Goal: Task Accomplishment & Management: Manage account settings

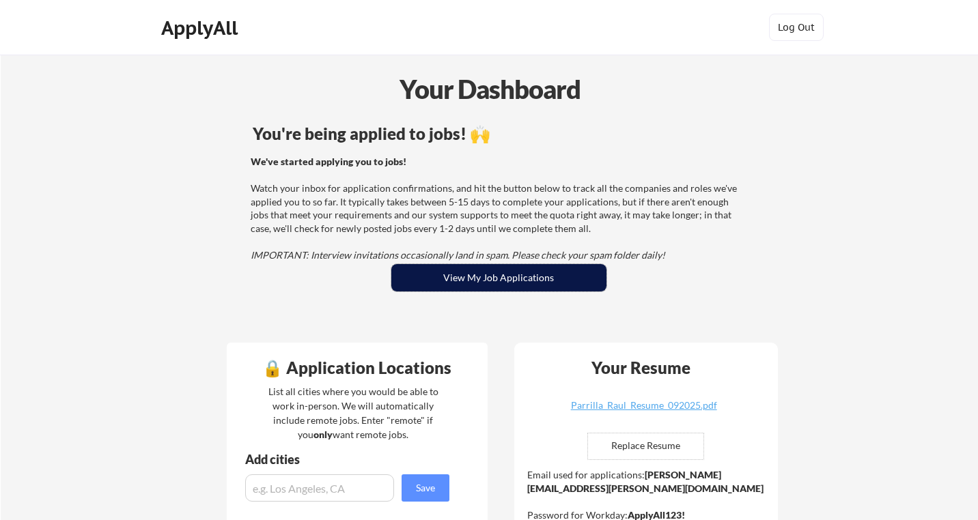
click at [516, 274] on button "View My Job Applications" at bounding box center [498, 277] width 215 height 27
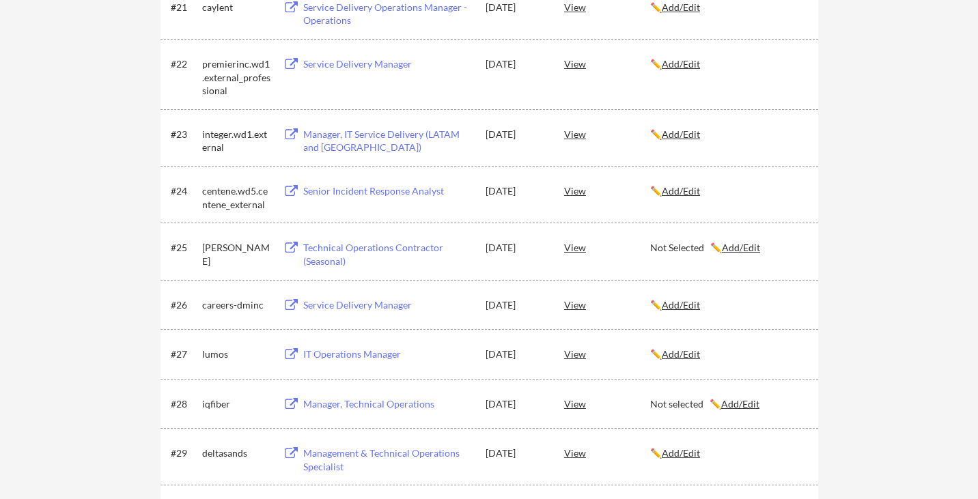
scroll to position [311, 0]
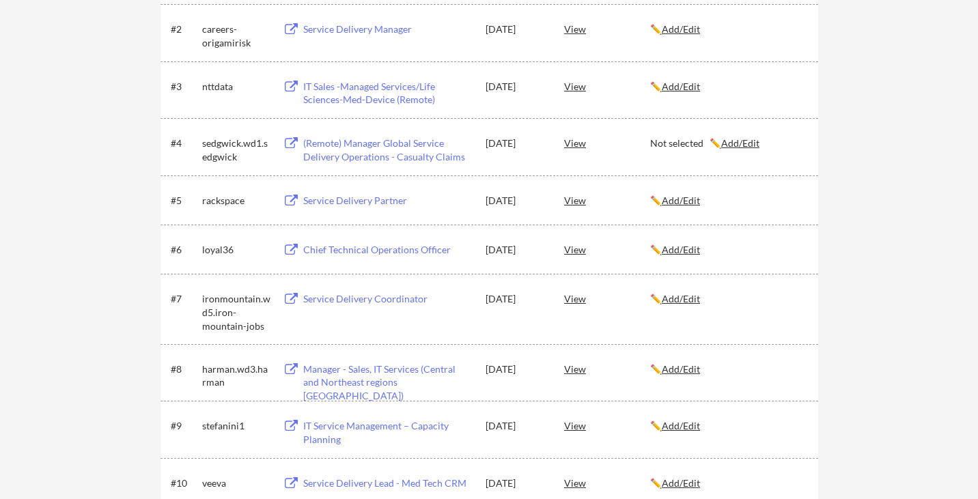
click at [459, 270] on div "#6 loyal36 Chief Technical Operations Officer [DATE] View ✏️ Add/Edit" at bounding box center [489, 249] width 658 height 49
click at [688, 249] on u "Add/Edit" at bounding box center [681, 250] width 38 height 12
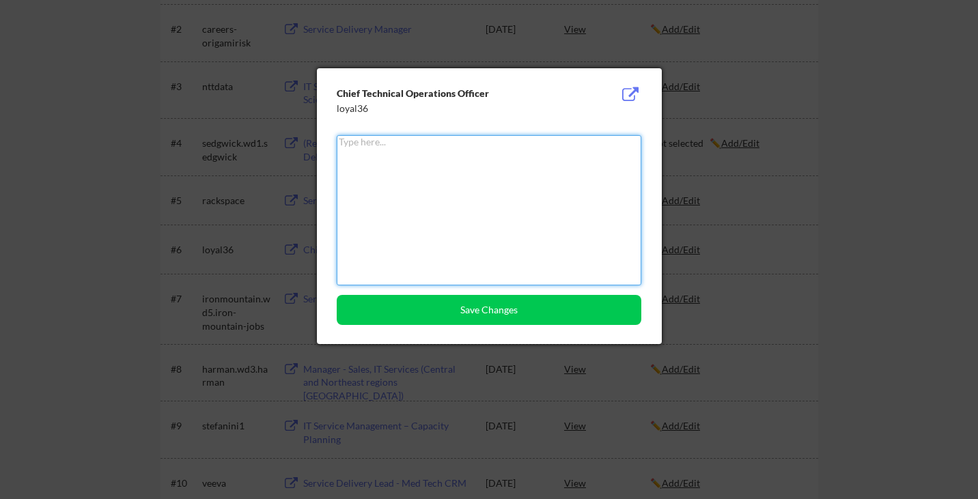
click at [358, 216] on textarea at bounding box center [489, 210] width 305 height 150
type textarea "o"
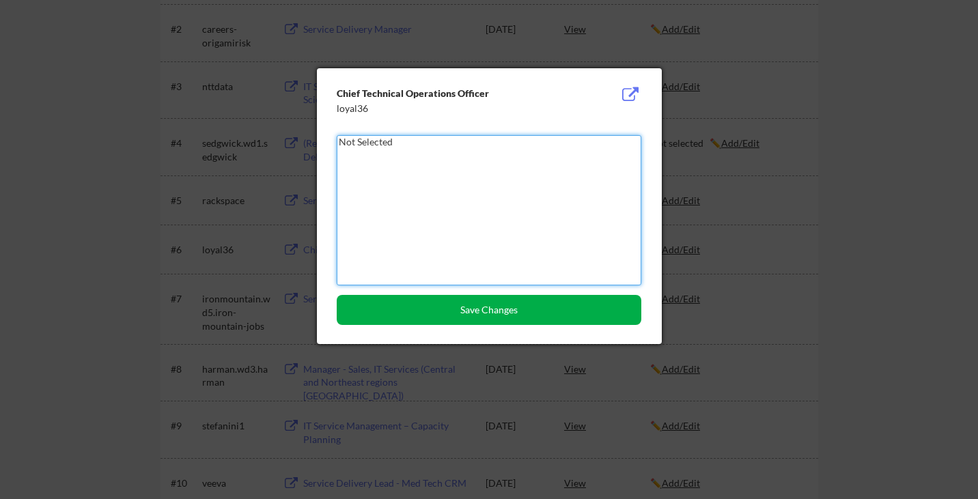
type textarea "Not Selected"
click at [525, 308] on button "Save Changes" at bounding box center [489, 310] width 305 height 30
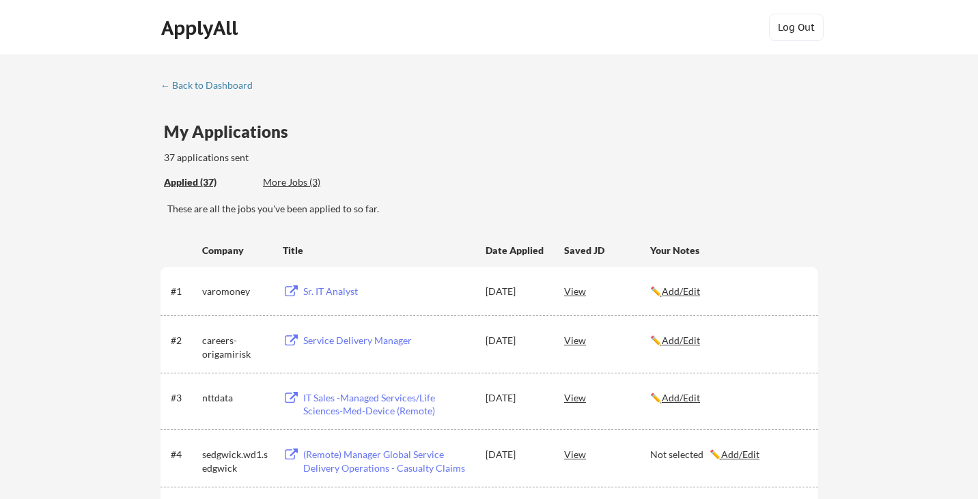
scroll to position [0, 0]
click at [199, 85] on div "← Back to Dashboard" at bounding box center [211, 86] width 102 height 10
